Goal: Information Seeking & Learning: Learn about a topic

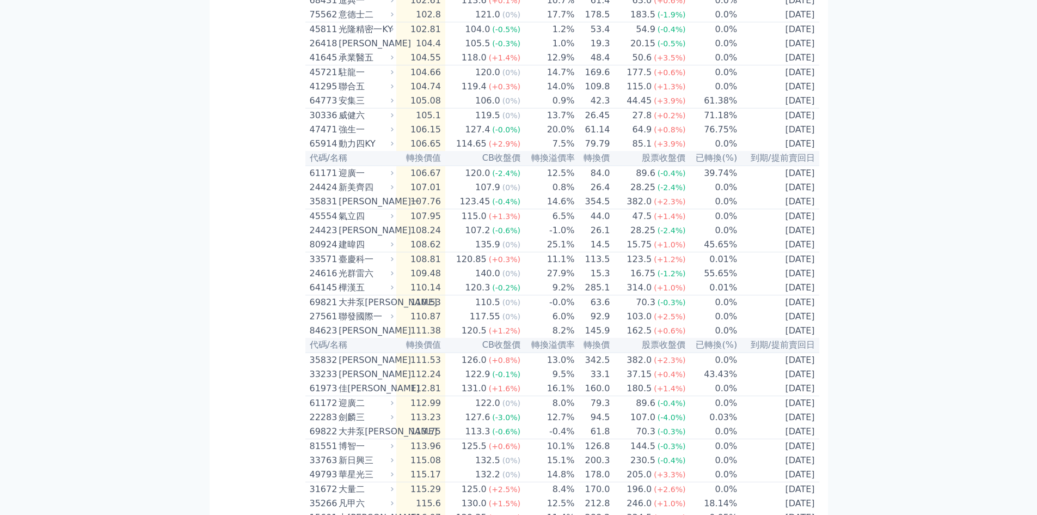
scroll to position [2068, 0]
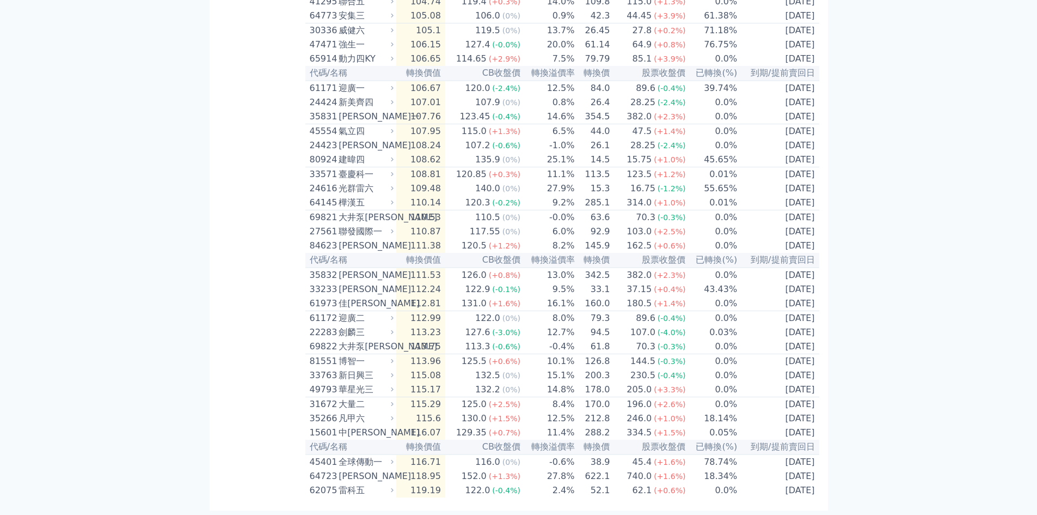
drag, startPoint x: 311, startPoint y: 99, endPoint x: 898, endPoint y: 506, distance: 714.1
copy table
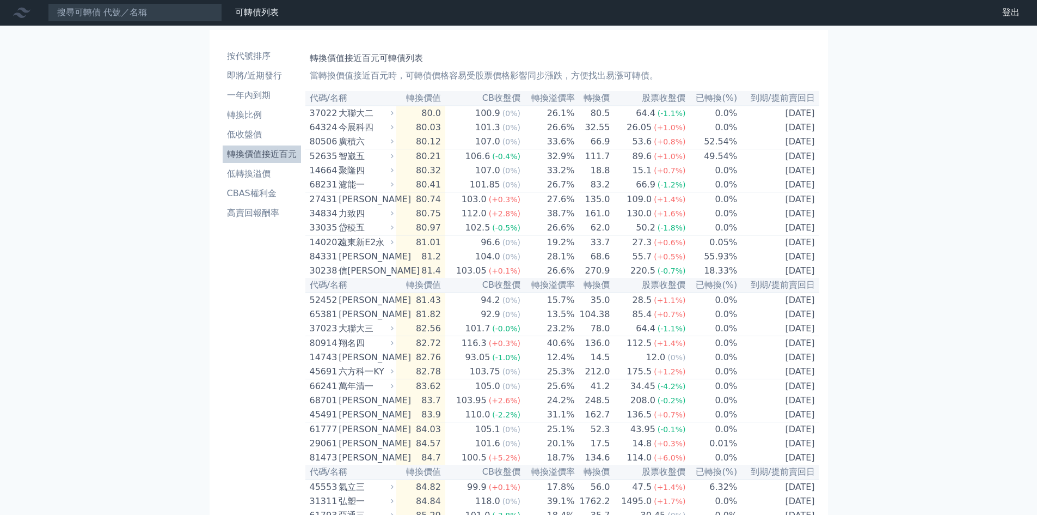
scroll to position [0, 0]
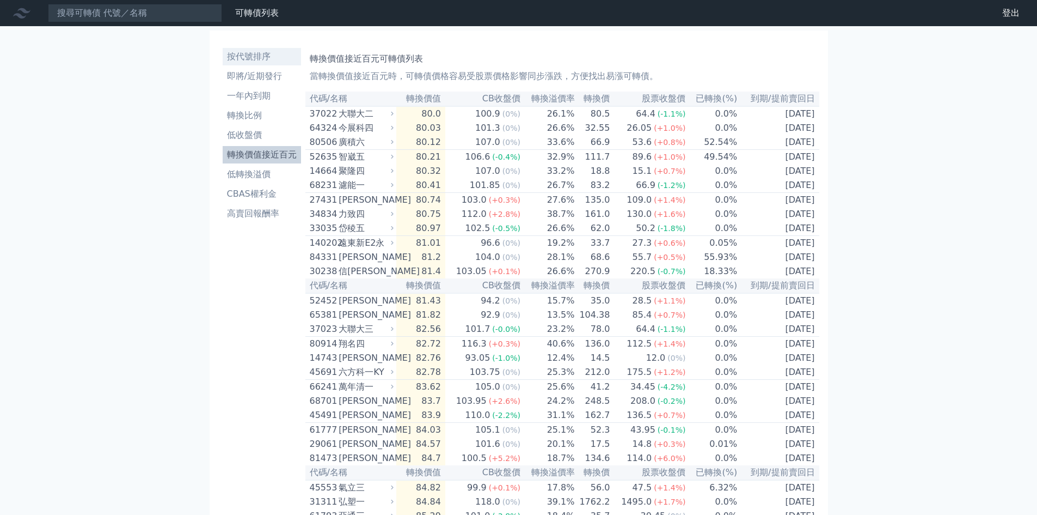
click at [272, 65] on link "按代號排序" at bounding box center [262, 56] width 78 height 17
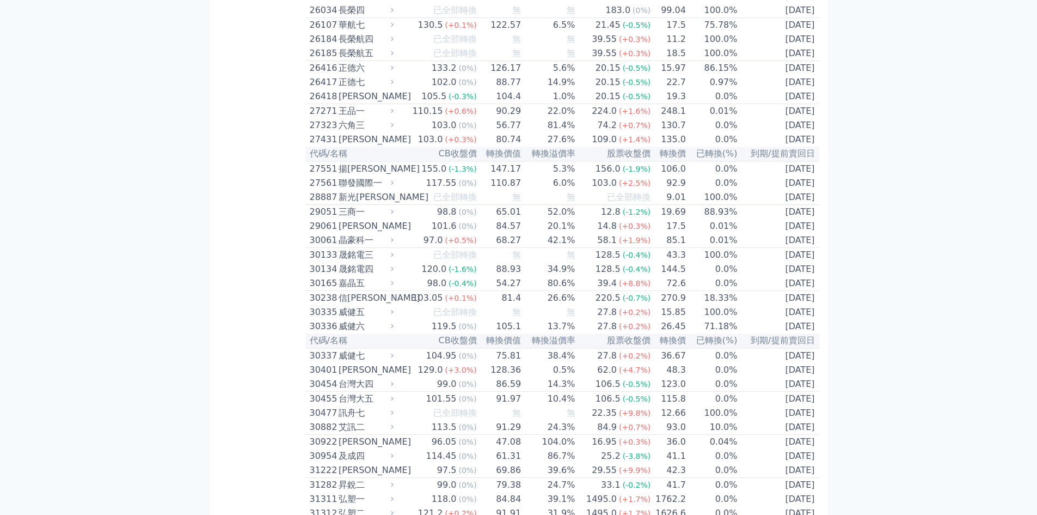
scroll to position [1143, 0]
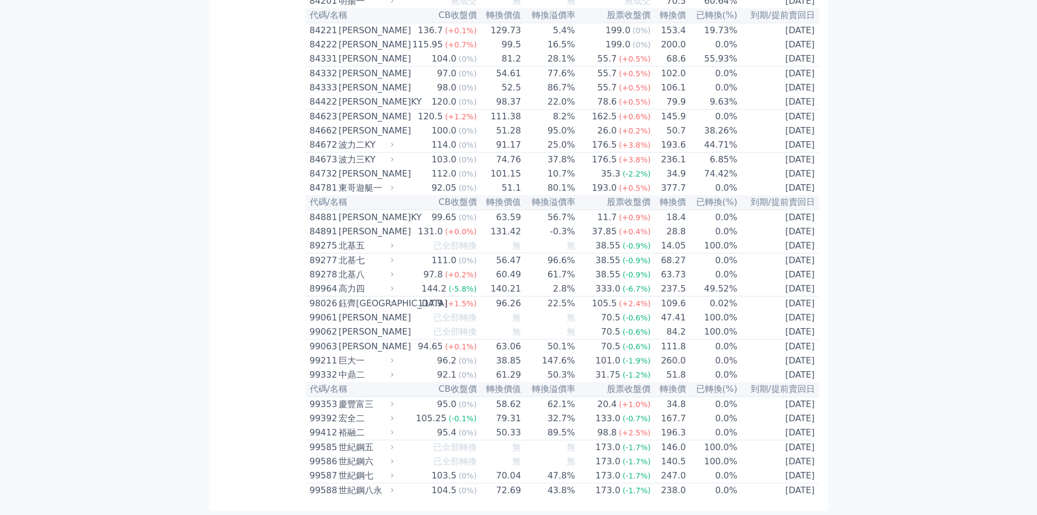
scroll to position [6349, 0]
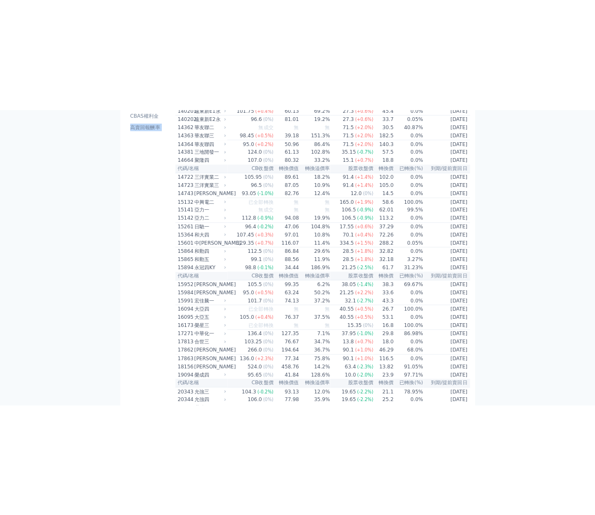
scroll to position [0, 0]
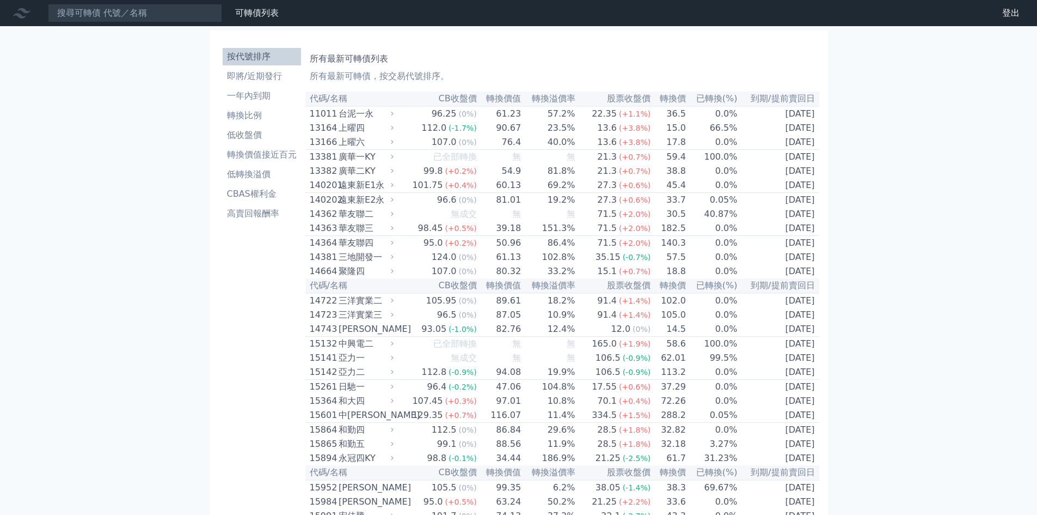
drag, startPoint x: 836, startPoint y: 488, endPoint x: 312, endPoint y: 95, distance: 655.4
copy table
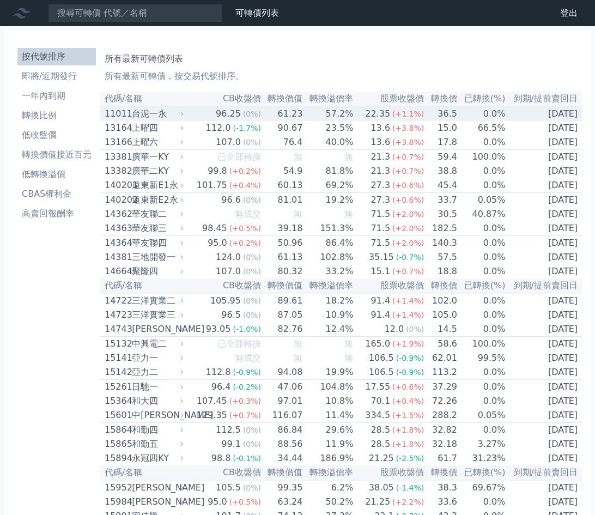
click at [370, 120] on div "22.35" at bounding box center [377, 113] width 29 height 13
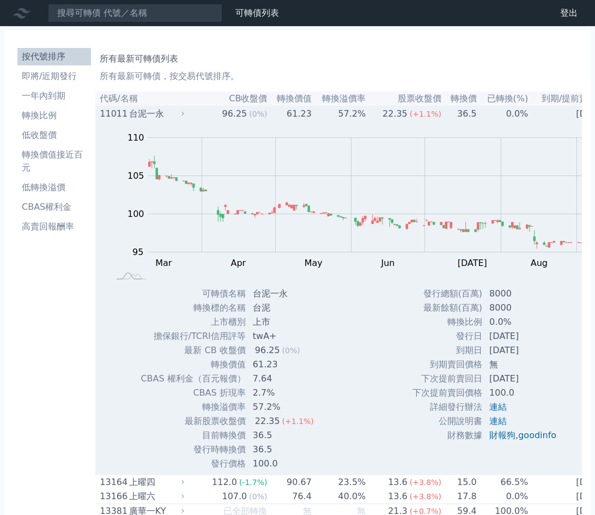
click at [186, 114] on icon at bounding box center [182, 113] width 7 height 7
